Goal: Navigation & Orientation: Find specific page/section

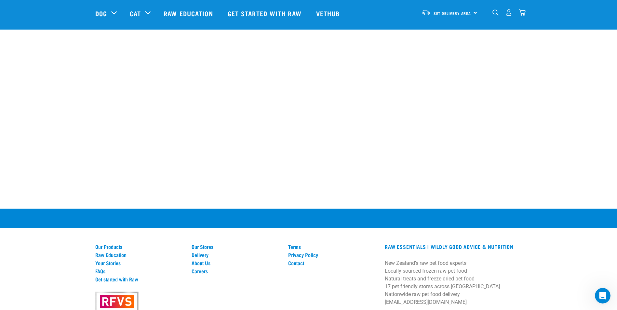
scroll to position [878, 0]
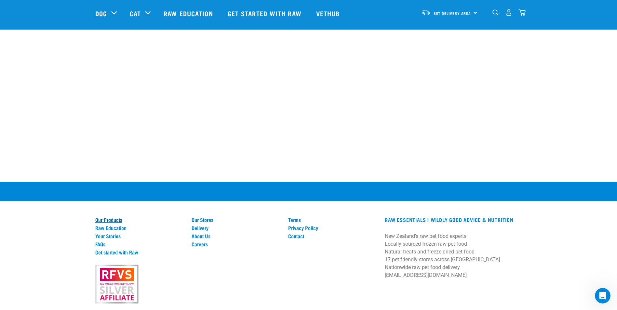
click at [113, 217] on link "Our Products" at bounding box center [139, 220] width 89 height 6
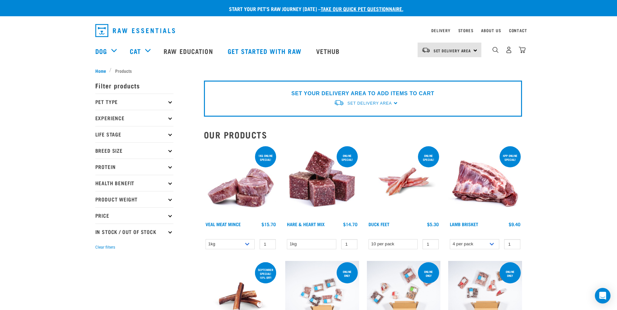
click at [471, 51] on div "Set Delivery Area [GEOGRAPHIC_DATA]" at bounding box center [450, 50] width 64 height 15
click at [441, 67] on link "[GEOGRAPHIC_DATA]" at bounding box center [449, 68] width 62 height 14
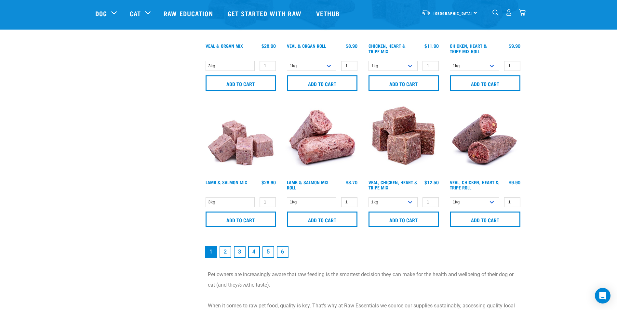
scroll to position [910, 0]
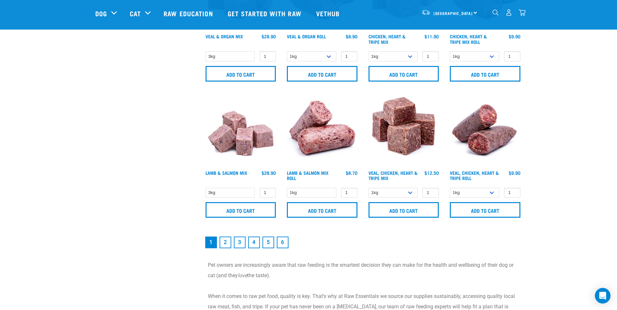
click at [225, 243] on link "2" at bounding box center [225, 243] width 12 height 12
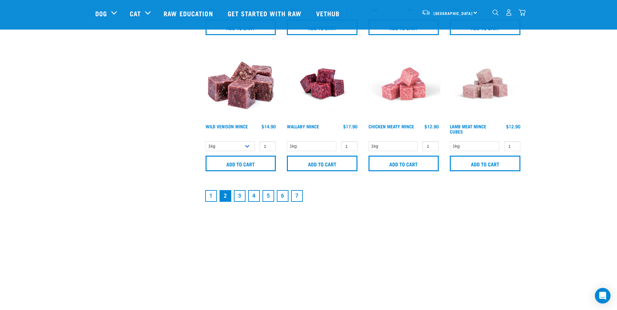
scroll to position [975, 0]
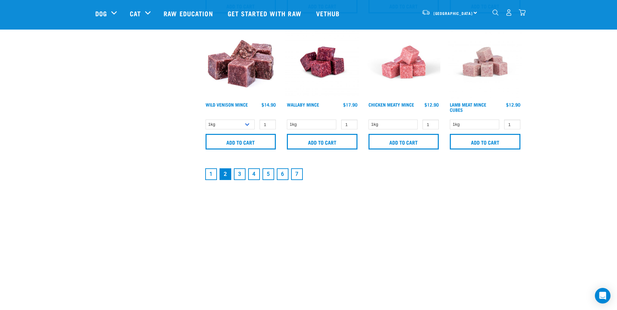
click at [239, 174] on link "3" at bounding box center [240, 174] width 12 height 12
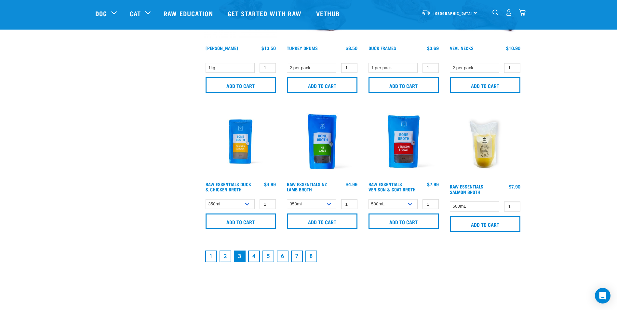
scroll to position [910, 0]
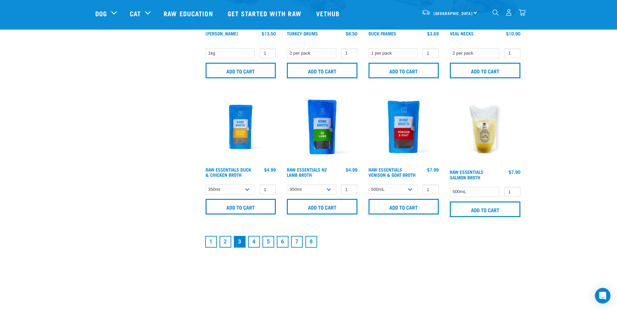
click at [253, 242] on link "4" at bounding box center [254, 242] width 12 height 12
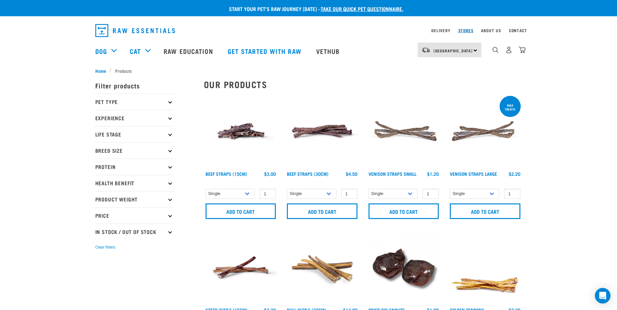
click at [468, 31] on link "Stores" at bounding box center [465, 30] width 15 height 2
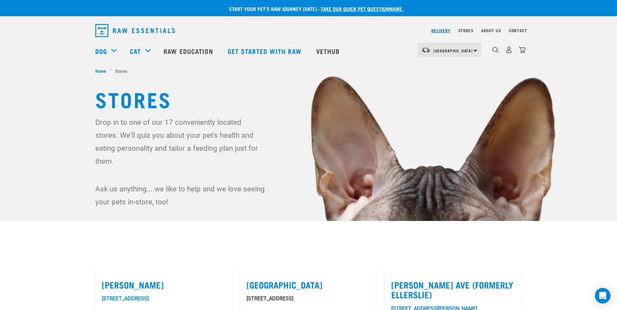
click at [444, 30] on link "Delivery" at bounding box center [440, 30] width 19 height 2
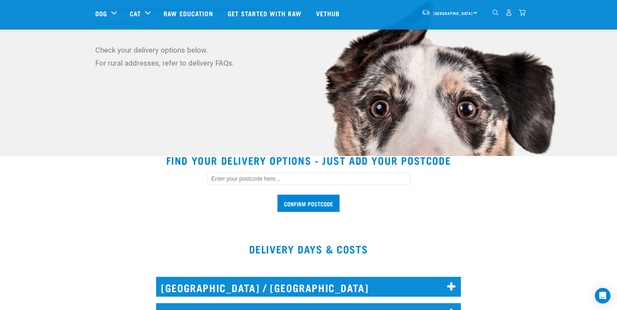
scroll to position [33, 0]
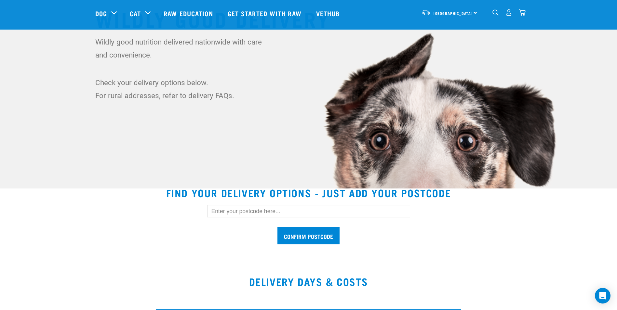
click at [279, 212] on input "text" at bounding box center [308, 211] width 203 height 12
type input "4320"
click at [315, 234] on input "Confirm postcode" at bounding box center [308, 235] width 62 height 17
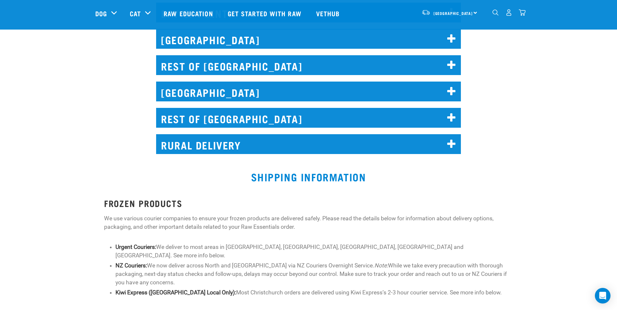
scroll to position [553, 0]
